Goal: Information Seeking & Learning: Learn about a topic

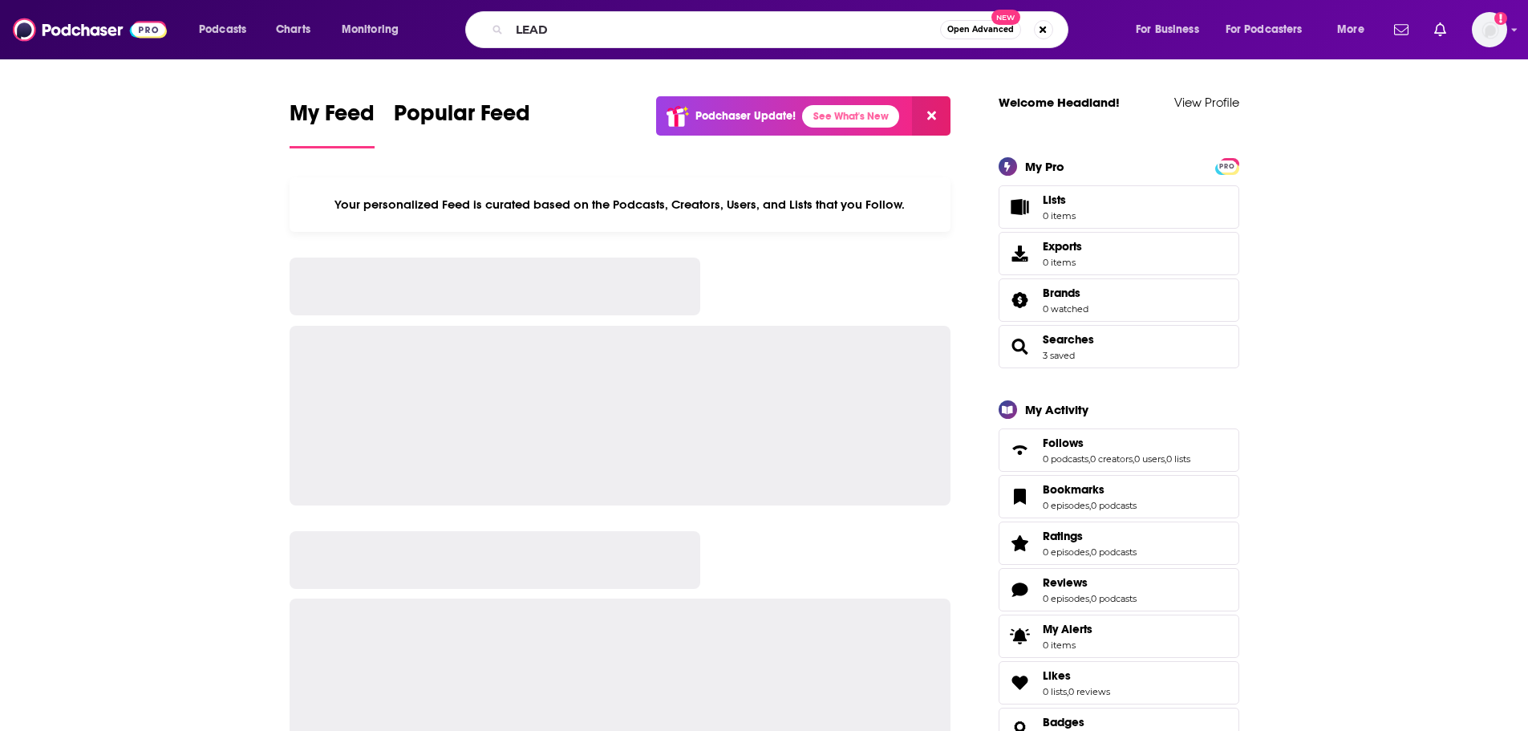
click at [635, 35] on input "LEAD" at bounding box center [724, 30] width 431 height 26
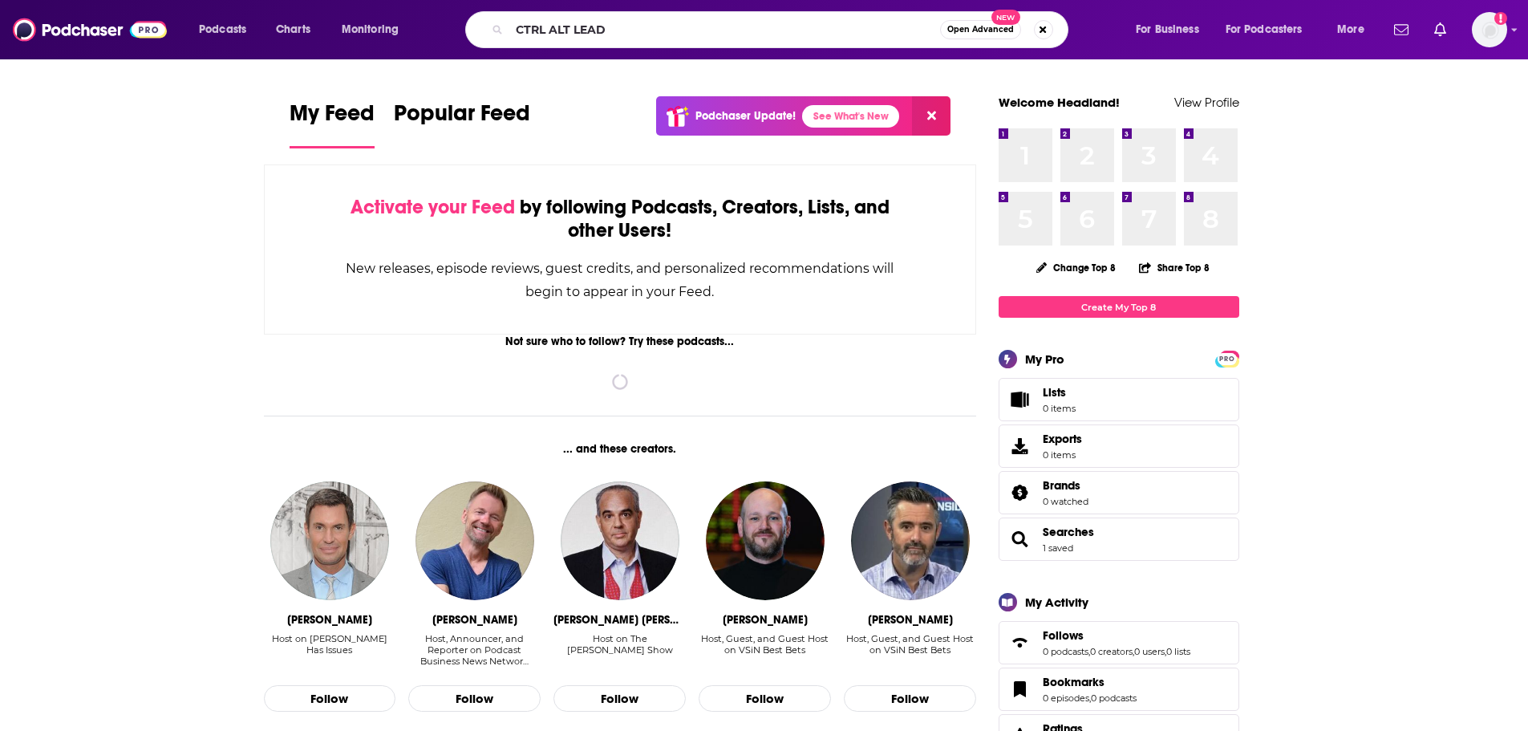
type input "CTRL ALT LEAD"
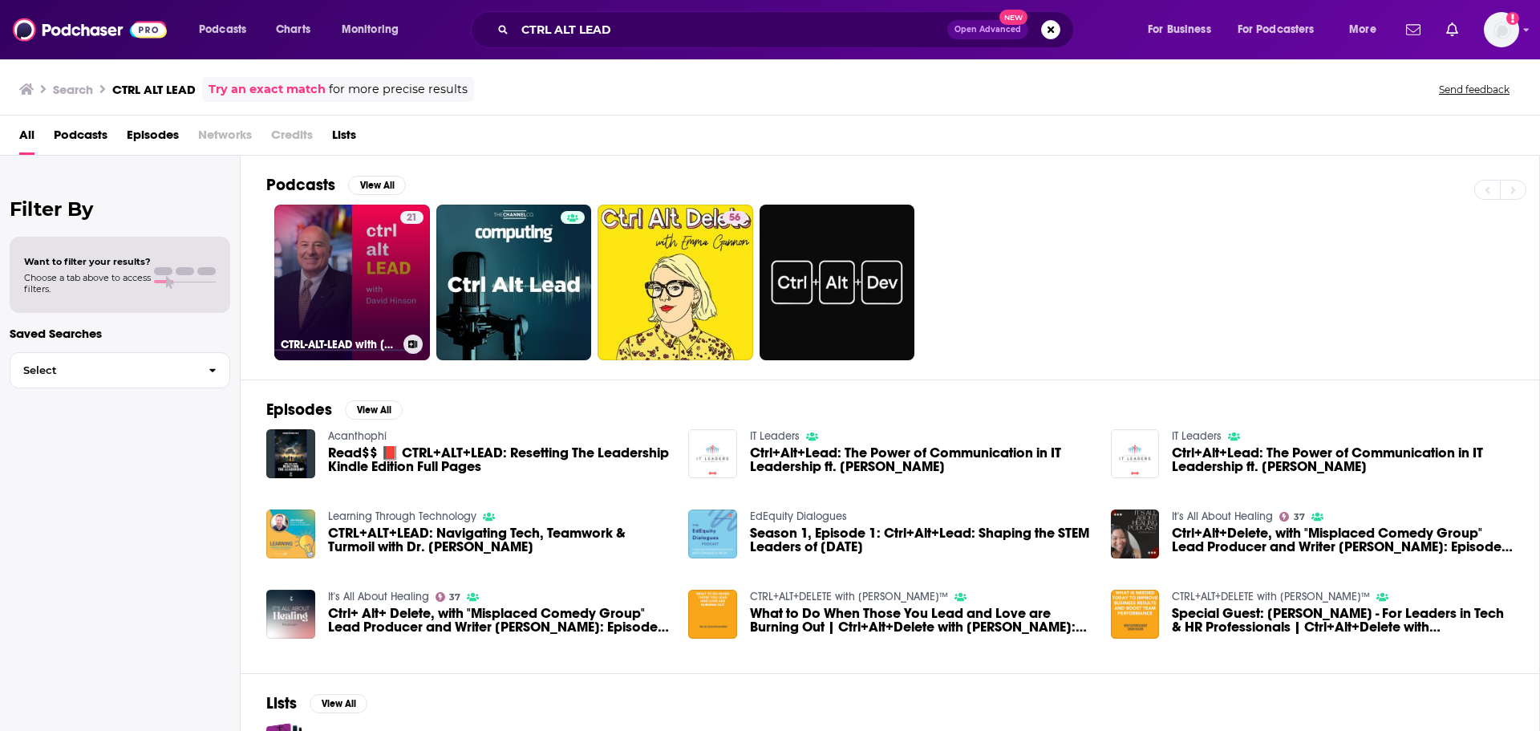
click at [359, 326] on link "21 CTRL-ALT-LEAD with [PERSON_NAME]" at bounding box center [352, 283] width 156 height 156
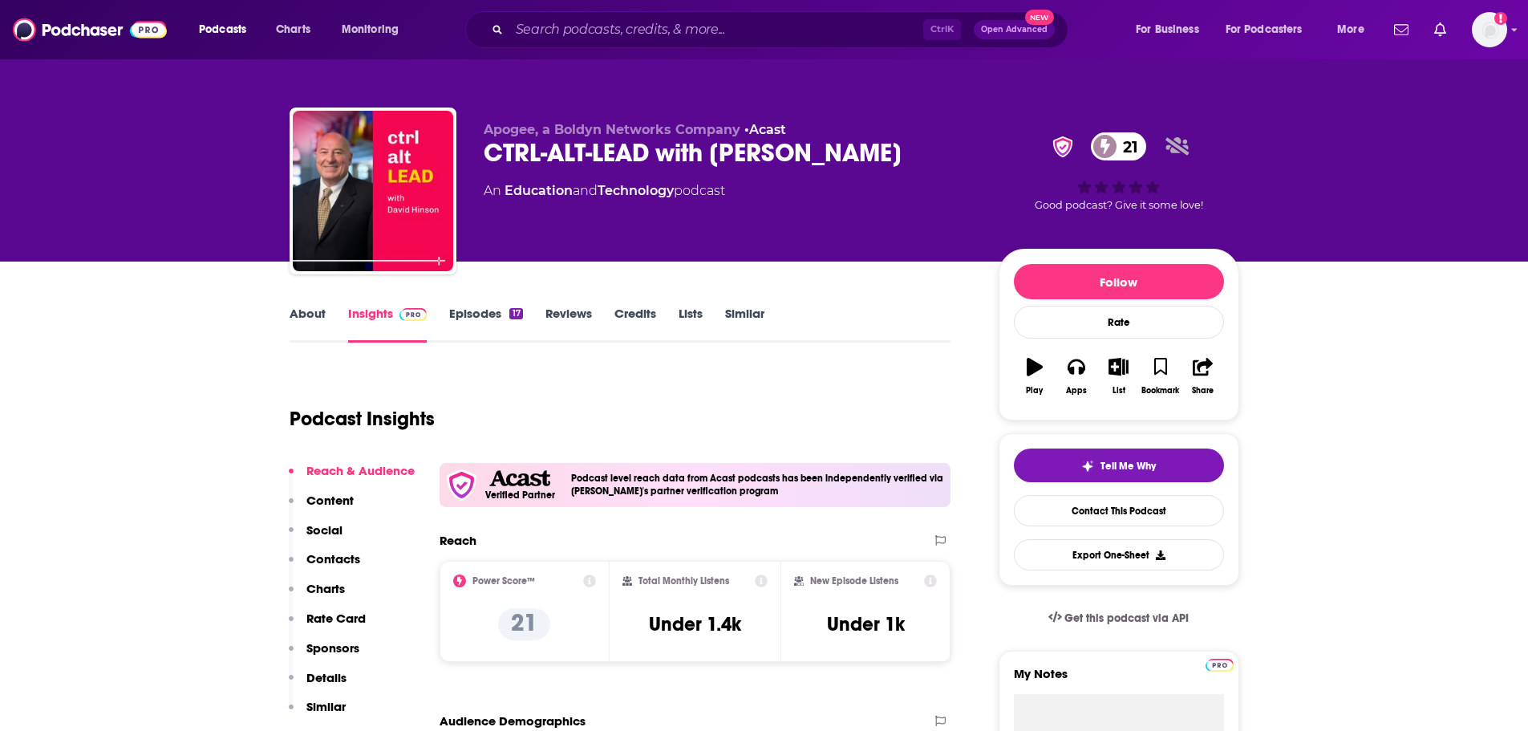
click at [618, 11] on div "Ctrl K Open Advanced New" at bounding box center [766, 29] width 603 height 37
click at [616, 24] on input "Search podcasts, credits, & more..." at bounding box center [716, 30] width 414 height 26
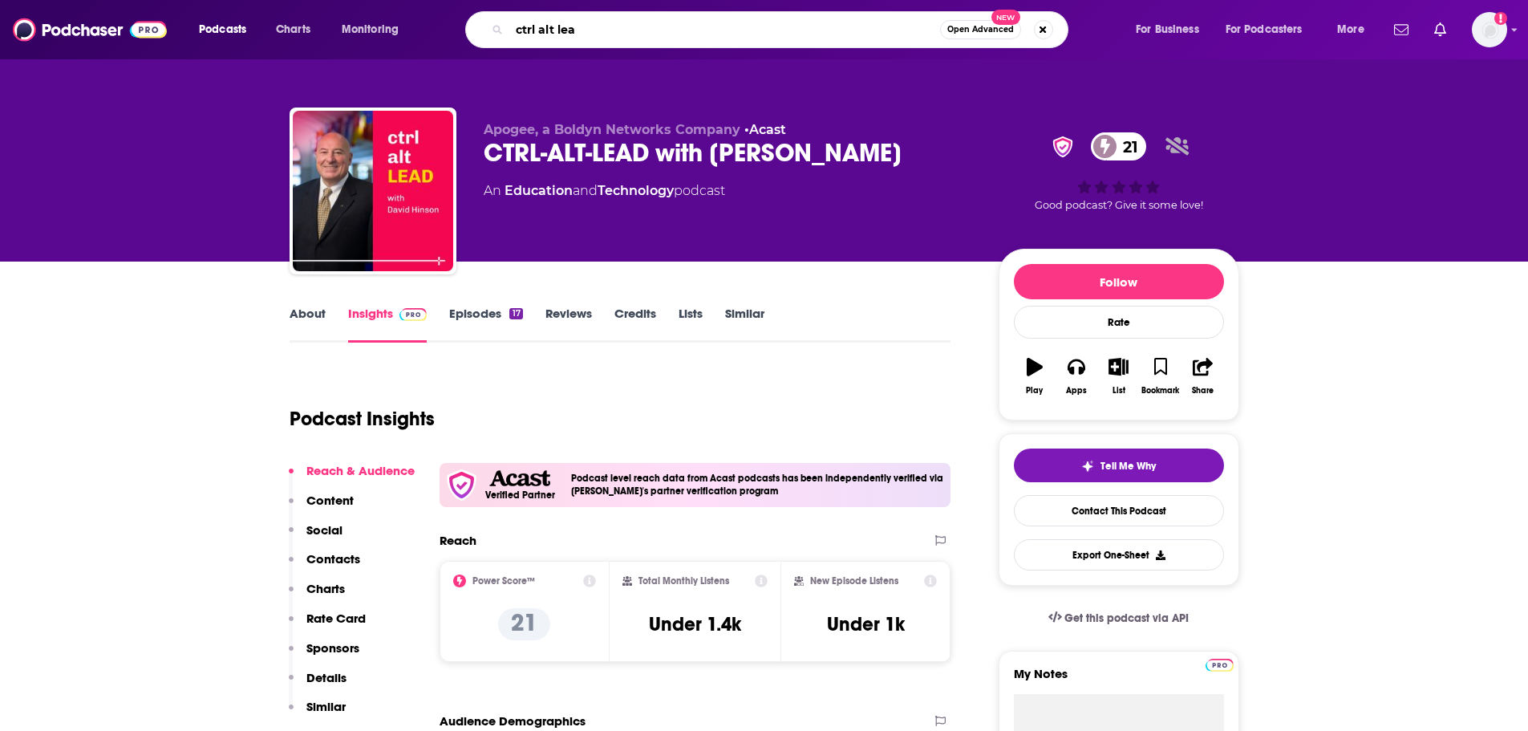
type input "ctrl alt lead"
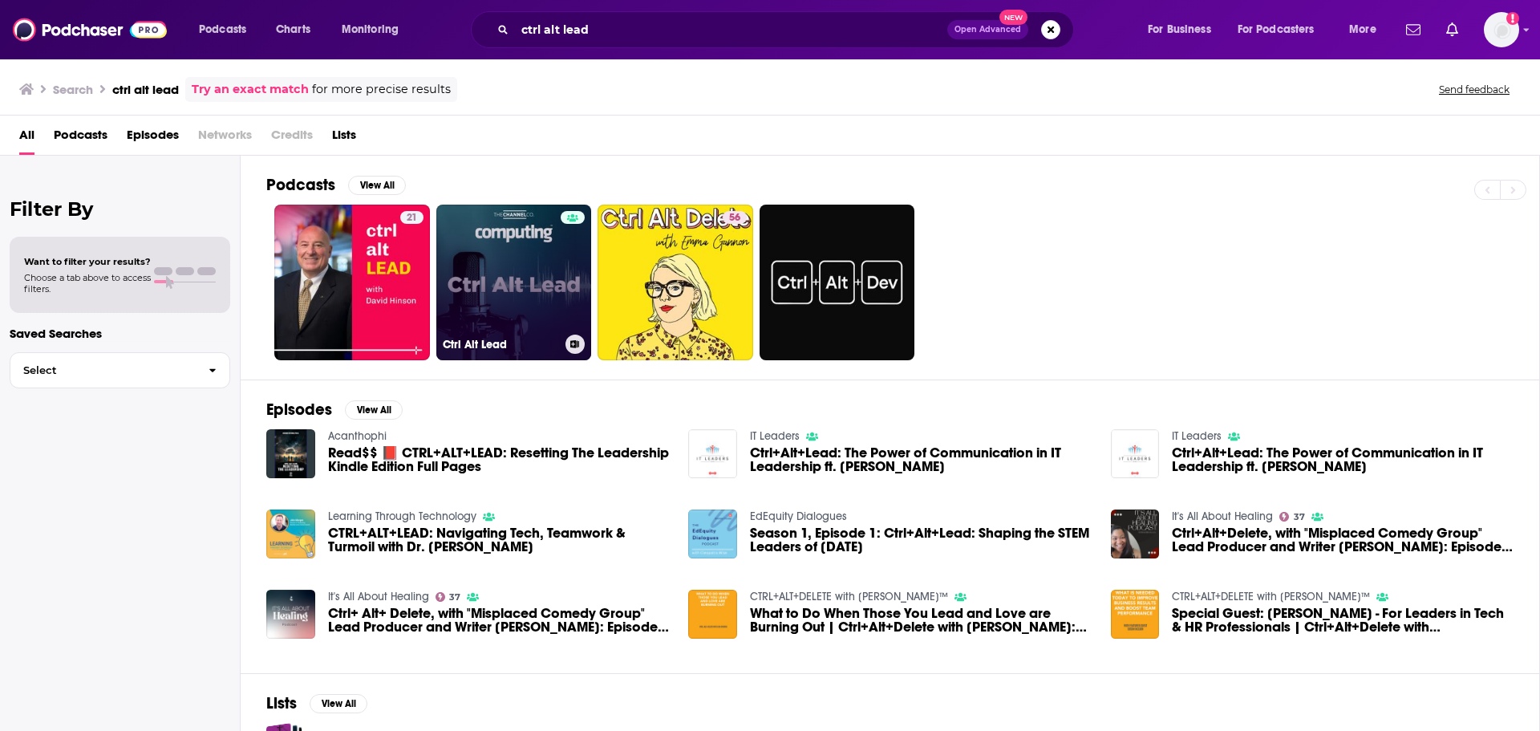
click at [570, 287] on div at bounding box center [573, 273] width 24 height 124
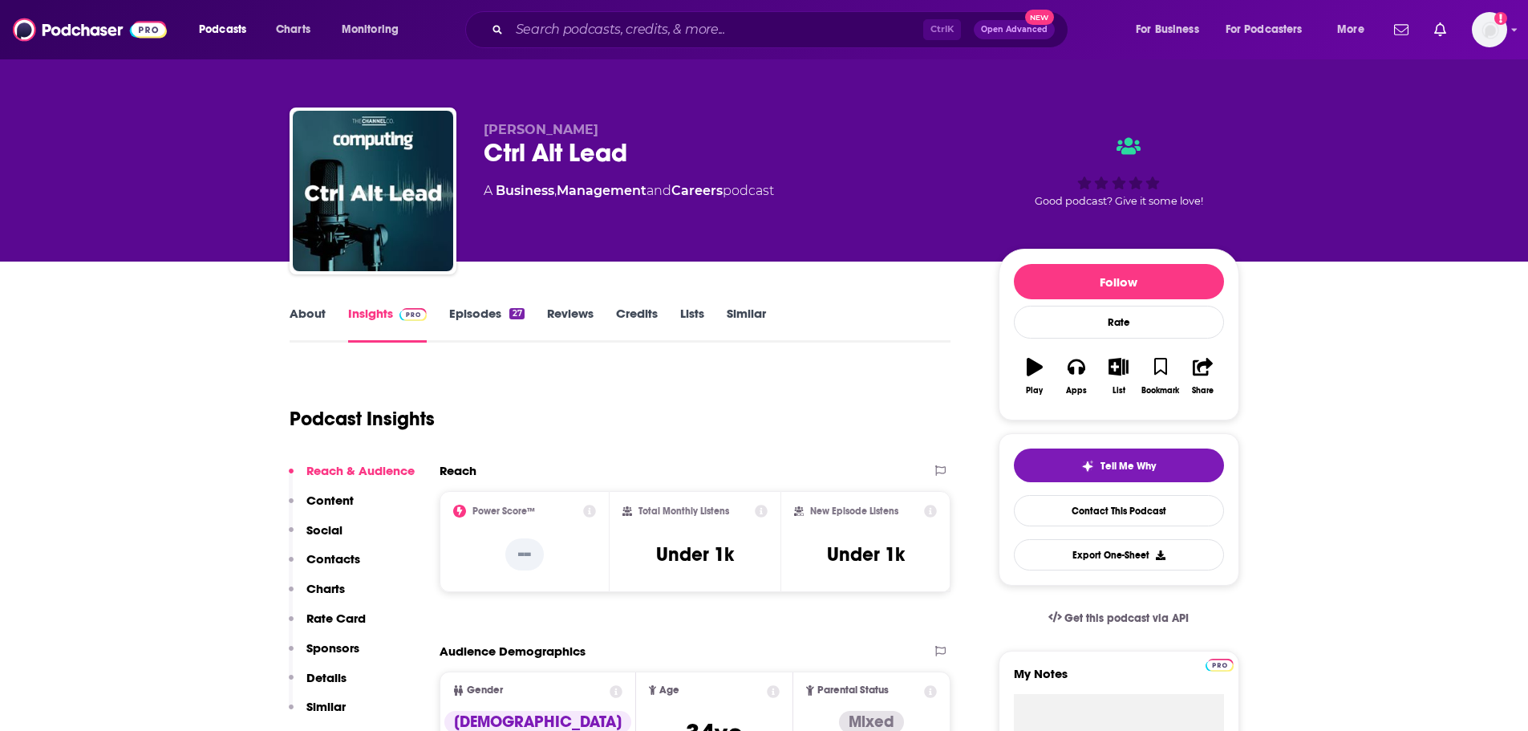
scroll to position [80, 0]
